Goal: Task Accomplishment & Management: Use online tool/utility

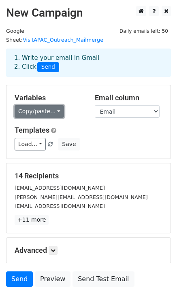
click at [54, 105] on link "Copy/paste..." at bounding box center [39, 111] width 49 height 13
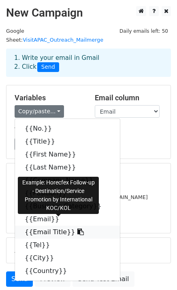
click at [77, 229] on icon at bounding box center [80, 232] width 6 height 6
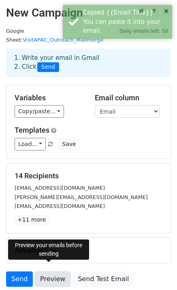
click at [58, 272] on link "Preview" at bounding box center [53, 279] width 36 height 15
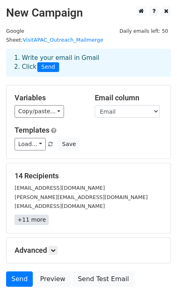
click at [36, 215] on link "+11 more" at bounding box center [32, 220] width 34 height 10
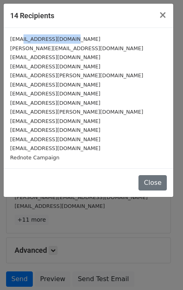
drag, startPoint x: 24, startPoint y: 37, endPoint x: 76, endPoint y: 34, distance: 51.5
click at [76, 34] on div "dosm@furamavietnam.com sonny.ho@faitotailor.com v.phuongttk10@xanhsm.com direct…" at bounding box center [89, 98] width 170 height 140
click at [161, 17] on span "×" at bounding box center [163, 14] width 8 height 11
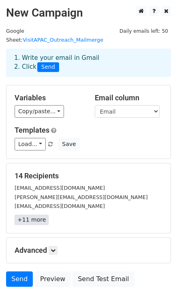
click at [25, 215] on link "+11 more" at bounding box center [32, 220] width 34 height 10
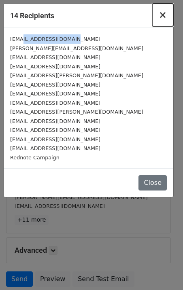
click at [164, 16] on span "×" at bounding box center [163, 14] width 8 height 11
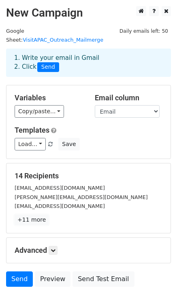
scroll to position [56, 0]
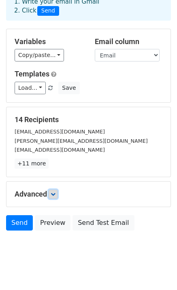
click at [57, 190] on link at bounding box center [53, 194] width 9 height 9
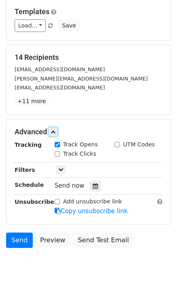
scroll to position [119, 0]
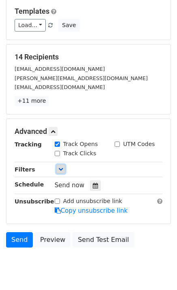
click at [62, 167] on icon at bounding box center [60, 169] width 5 height 5
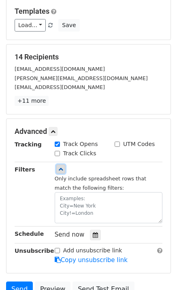
click at [62, 167] on icon at bounding box center [60, 169] width 5 height 5
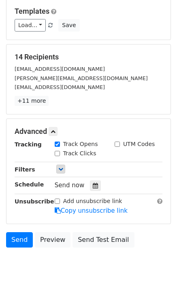
click at [57, 151] on input "Track Clicks" at bounding box center [57, 153] width 5 height 5
checkbox input "true"
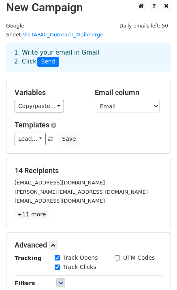
scroll to position [4, 0]
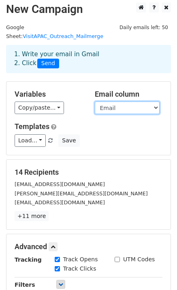
click at [107, 102] on select "No. Title First Name Last Name Company Name Position Business Category Email Em…" at bounding box center [127, 108] width 65 height 13
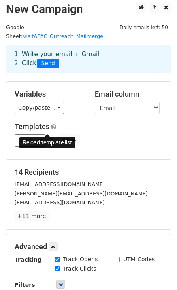
click at [48, 138] on span at bounding box center [50, 140] width 4 height 5
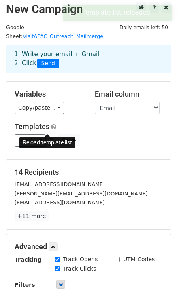
click at [48, 138] on span at bounding box center [50, 140] width 4 height 5
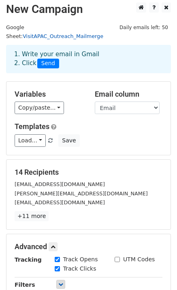
click at [79, 33] on link "VisitAPAC_Outreach_Mailmerge" at bounding box center [63, 36] width 81 height 6
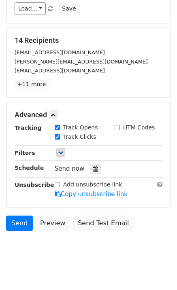
scroll to position [0, 0]
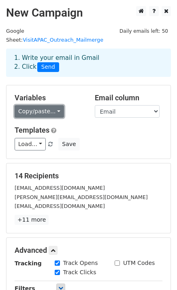
click at [54, 105] on link "Copy/paste..." at bounding box center [39, 111] width 49 height 13
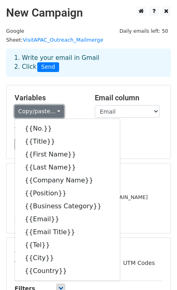
click at [54, 105] on link "Copy/paste..." at bounding box center [39, 111] width 49 height 13
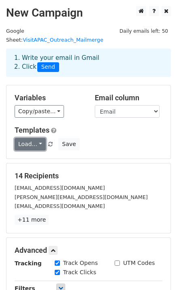
click at [34, 138] on link "Load..." at bounding box center [30, 144] width 31 height 13
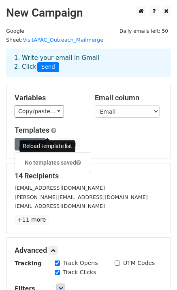
click at [48, 141] on link at bounding box center [50, 144] width 7 height 6
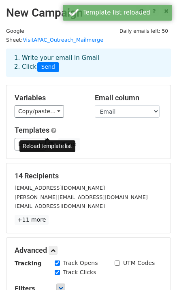
click at [48, 141] on link at bounding box center [50, 144] width 7 height 6
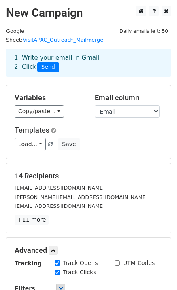
scroll to position [136, 0]
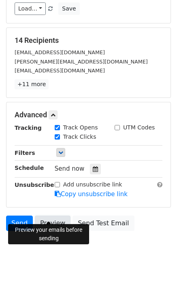
click at [47, 216] on link "Preview" at bounding box center [53, 223] width 36 height 15
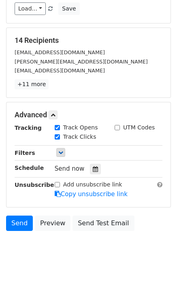
scroll to position [0, 0]
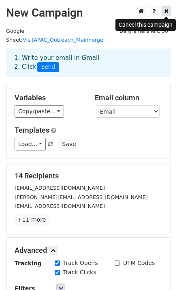
click at [167, 12] on icon at bounding box center [166, 11] width 4 height 6
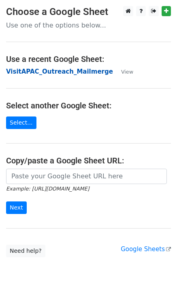
click at [63, 72] on strong "VisitAPAC_Outreach_Mailmerge" at bounding box center [59, 71] width 107 height 7
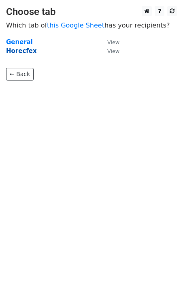
click at [23, 52] on strong "Horecfex" at bounding box center [21, 50] width 31 height 7
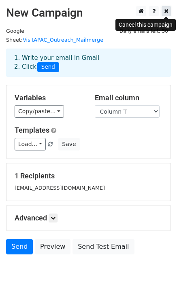
click at [168, 13] on icon at bounding box center [166, 11] width 4 height 6
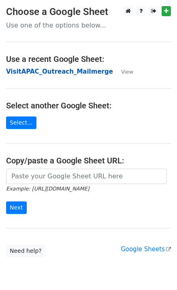
click at [62, 70] on strong "VisitAPAC_Outreach_Mailmerge" at bounding box center [59, 71] width 107 height 7
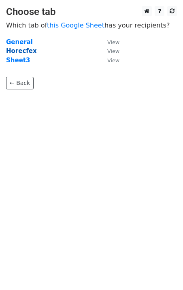
click at [19, 51] on strong "Horecfex" at bounding box center [21, 50] width 31 height 7
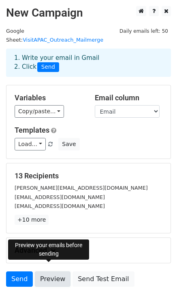
click at [50, 272] on link "Preview" at bounding box center [53, 279] width 36 height 15
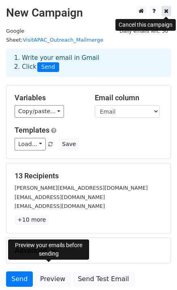
click at [168, 9] on icon at bounding box center [166, 11] width 4 height 6
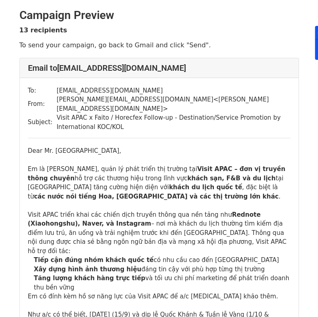
click at [81, 146] on div "Dear Mr. Sơn, Em là Lawson, quản lý phát triển thị trường tại Visit APAC – đơn …" at bounding box center [159, 287] width 262 height 282
click at [71, 156] on div "Dear Mr. Sơn, Em là Lawson, quản lý phát triển thị trường tại Visit APAC – đơn …" at bounding box center [159, 287] width 262 height 282
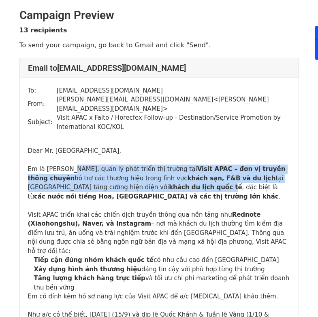
drag, startPoint x: 68, startPoint y: 159, endPoint x: 94, endPoint y: 175, distance: 30.7
click at [94, 175] on div "Dear Mr. Sơn, Em là Lawson, quản lý phát triển thị trường tại Visit APAC – đơn …" at bounding box center [159, 287] width 262 height 282
click at [169, 184] on b "khách du lịch quốc tế" at bounding box center [205, 187] width 73 height 7
click at [110, 160] on div "Dear Mr. Sơn, Em là Lawson, quản lý phát triển thị trường tại Visit APAC – đơn …" at bounding box center [159, 287] width 262 height 282
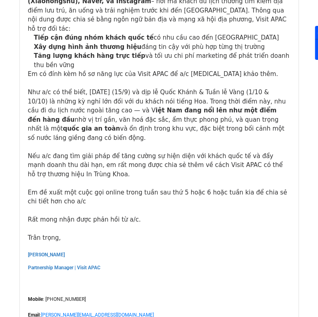
scroll to position [6841, 0]
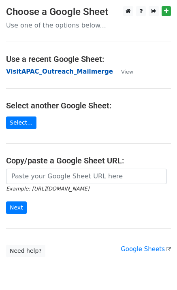
click at [85, 70] on strong "VisitAPAC_Outreach_Mailmerge" at bounding box center [59, 71] width 107 height 7
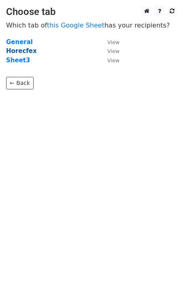
click at [26, 52] on strong "Horecfex" at bounding box center [21, 50] width 31 height 7
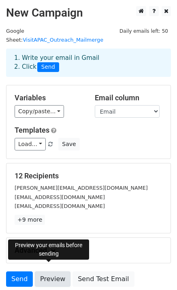
click at [51, 272] on link "Preview" at bounding box center [53, 279] width 36 height 15
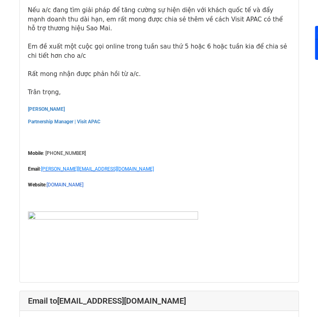
scroll to position [6384, 0]
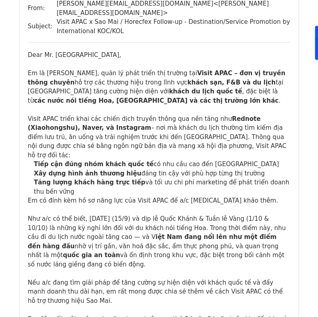
scroll to position [6427, 0]
